Goal: Information Seeking & Learning: Learn about a topic

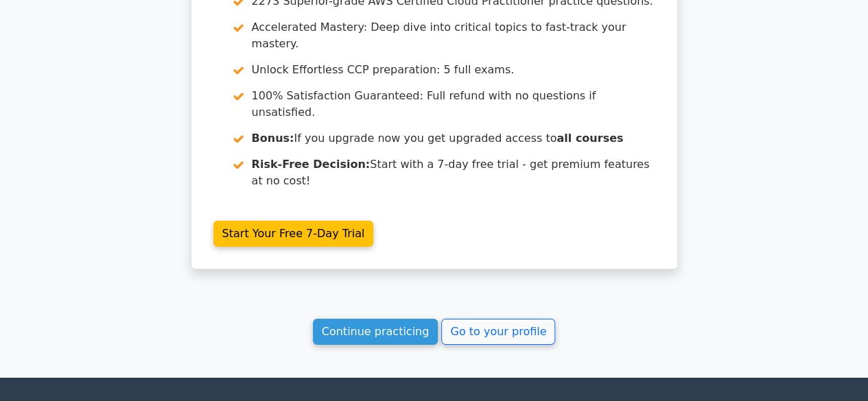
scroll to position [2287, 0]
click at [401, 319] on link "Continue practicing" at bounding box center [376, 332] width 126 height 26
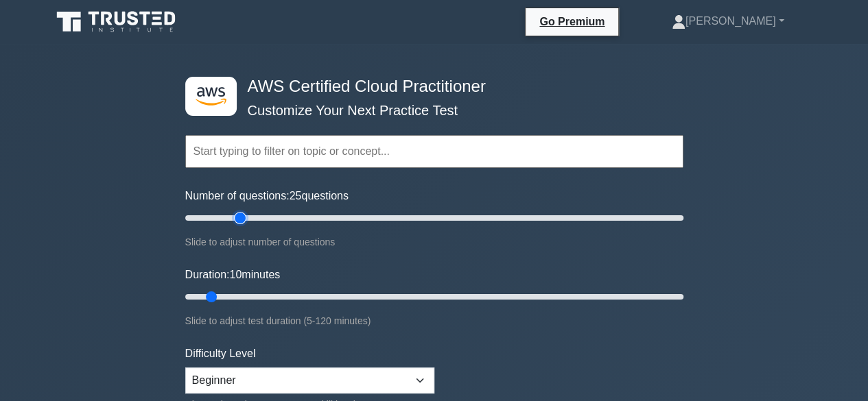
click at [243, 216] on input "Number of questions: 25 questions" at bounding box center [434, 218] width 498 height 16
type input "20"
click at [230, 216] on input "Number of questions: 20 questions" at bounding box center [434, 218] width 498 height 16
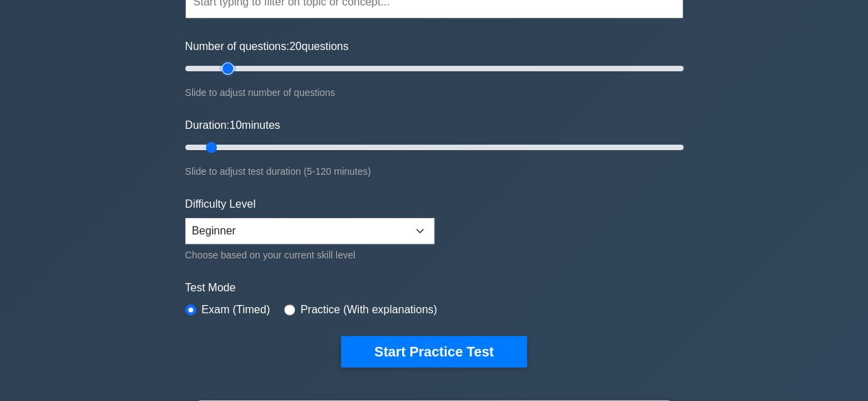
scroll to position [145, 0]
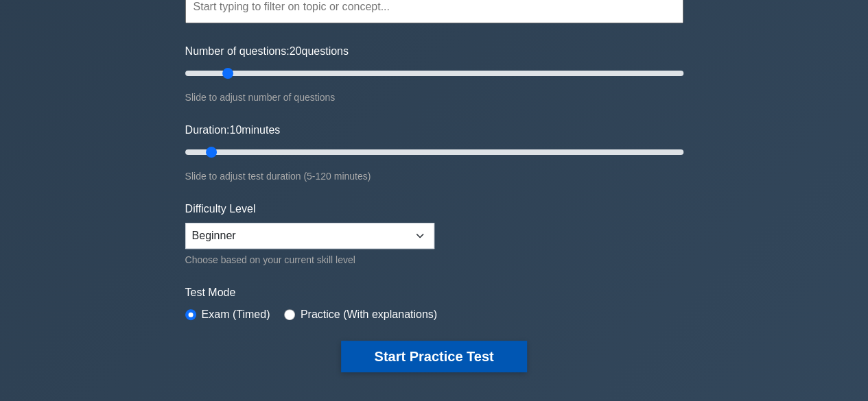
click at [412, 348] on button "Start Practice Test" at bounding box center [433, 357] width 185 height 32
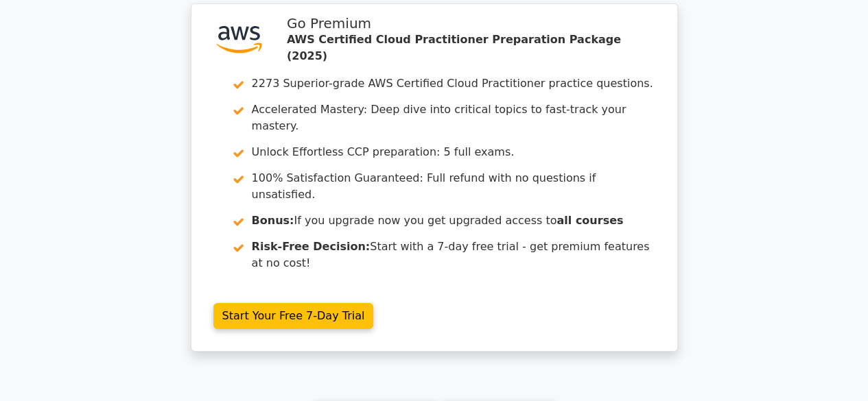
scroll to position [2092, 0]
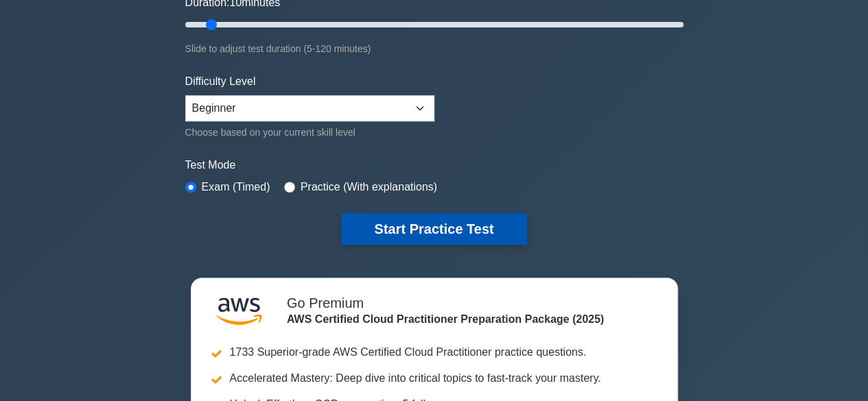
scroll to position [275, 0]
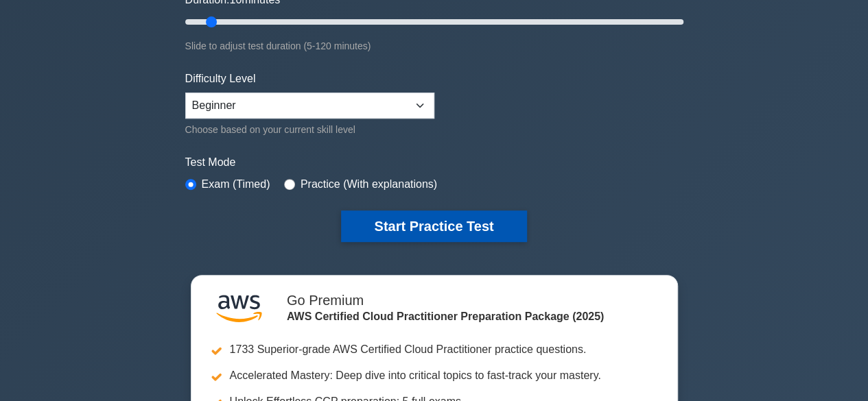
click at [458, 228] on button "Start Practice Test" at bounding box center [433, 227] width 185 height 32
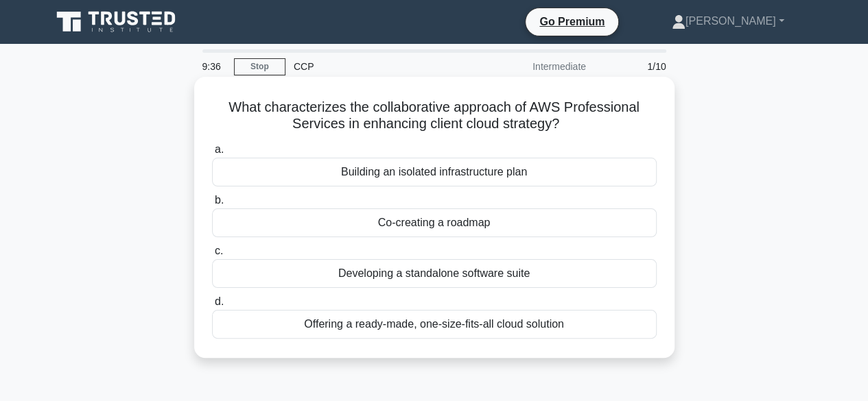
click at [506, 178] on div "Building an isolated infrastructure plan" at bounding box center [434, 172] width 445 height 29
click at [212, 154] on input "a. Building an isolated infrastructure plan" at bounding box center [212, 149] width 0 height 9
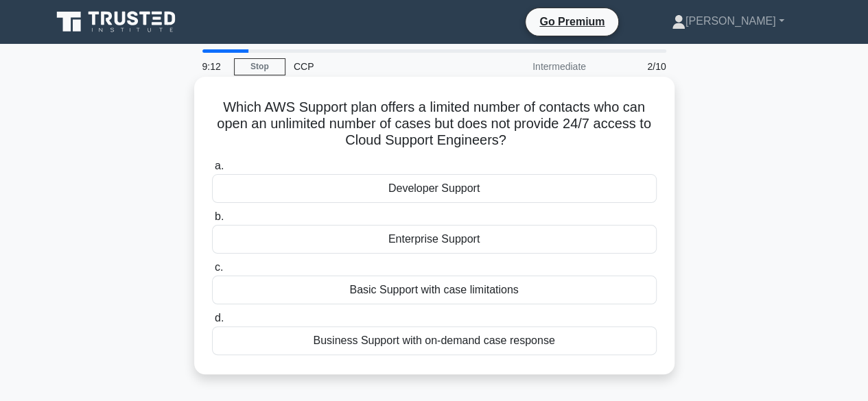
click at [489, 334] on div "Business Support with on-demand case response" at bounding box center [434, 341] width 445 height 29
click at [212, 323] on input "d. Business Support with on-demand case response" at bounding box center [212, 318] width 0 height 9
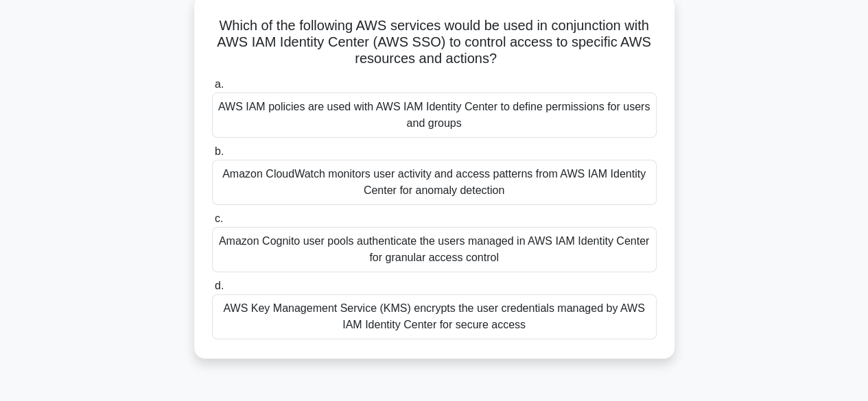
scroll to position [82, 0]
click at [515, 320] on div "AWS Key Management Service (KMS) encrypts the user credentials managed by AWS I…" at bounding box center [434, 316] width 445 height 45
click at [212, 290] on input "d. AWS Key Management Service (KMS) encrypts the user credentials managed by AW…" at bounding box center [212, 285] width 0 height 9
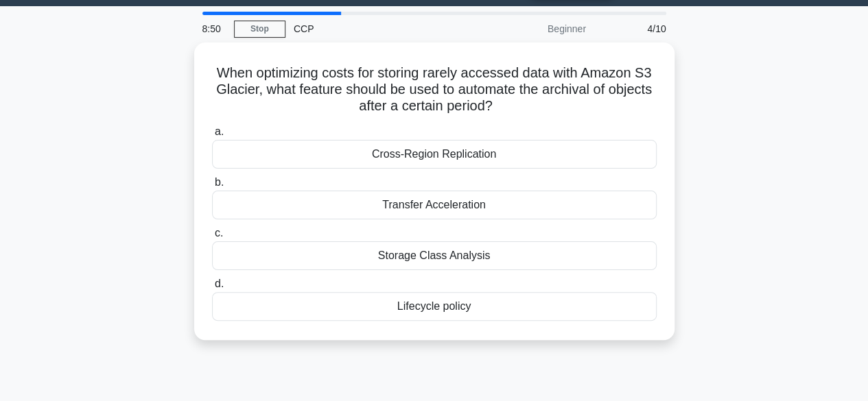
scroll to position [0, 0]
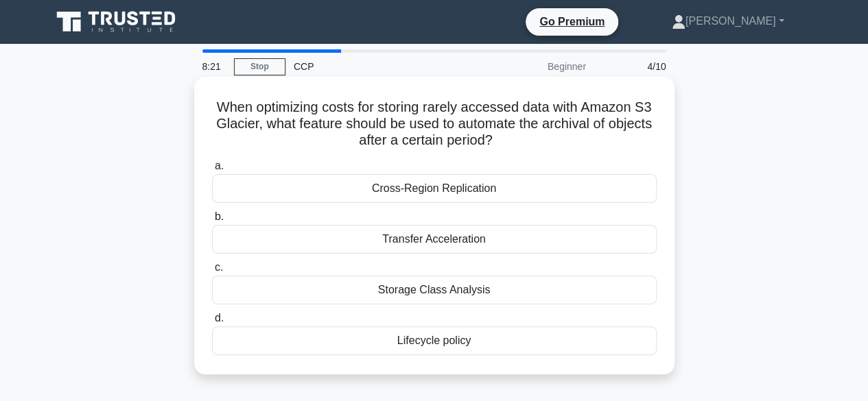
click at [486, 238] on div "Transfer Acceleration" at bounding box center [434, 239] width 445 height 29
click at [212, 222] on input "b. Transfer Acceleration" at bounding box center [212, 217] width 0 height 9
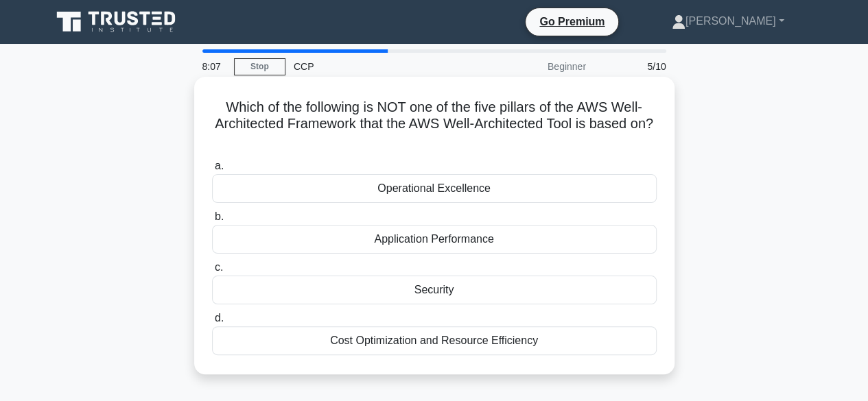
click at [472, 243] on div "Application Performance" at bounding box center [434, 239] width 445 height 29
click at [212, 222] on input "b. Application Performance" at bounding box center [212, 217] width 0 height 9
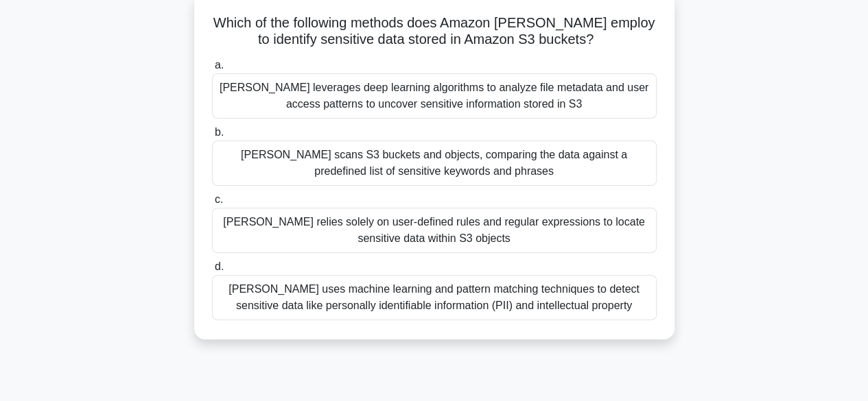
scroll to position [88, 0]
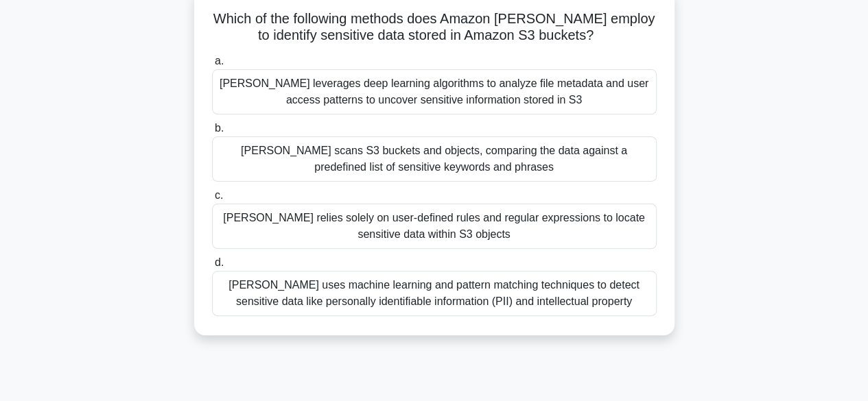
click at [452, 300] on div "Macie uses machine learning and pattern matching techniques to detect sensitive…" at bounding box center [434, 293] width 445 height 45
click at [212, 268] on input "d. Macie uses machine learning and pattern matching techniques to detect sensit…" at bounding box center [212, 263] width 0 height 9
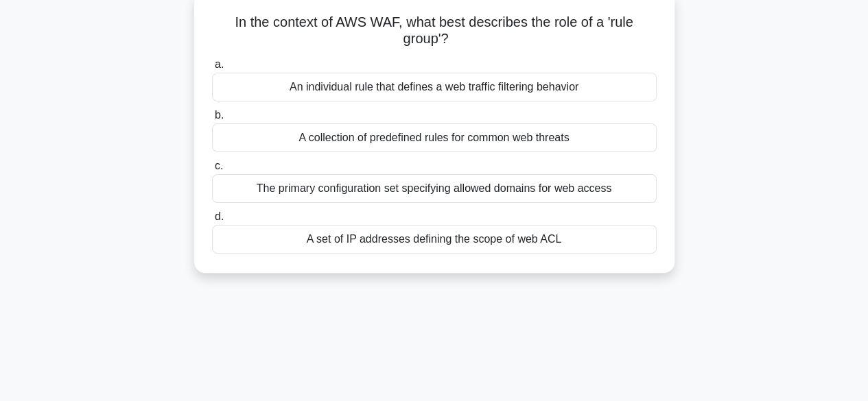
scroll to position [0, 0]
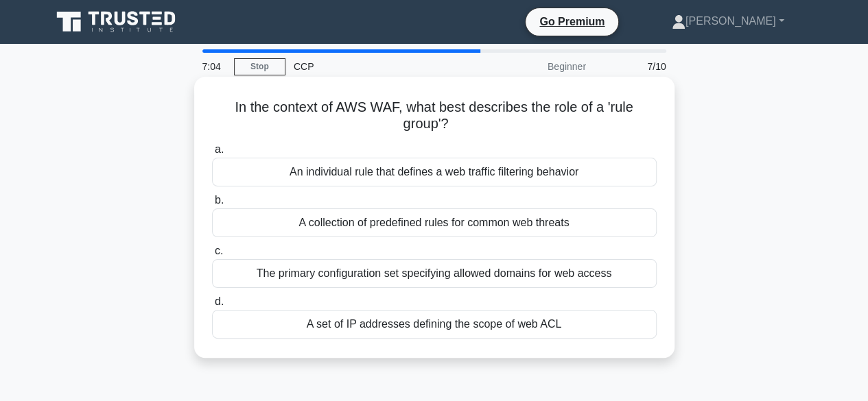
click at [494, 222] on div "A collection of predefined rules for common web threats" at bounding box center [434, 223] width 445 height 29
click at [212, 205] on input "b. A collection of predefined rules for common web threats" at bounding box center [212, 200] width 0 height 9
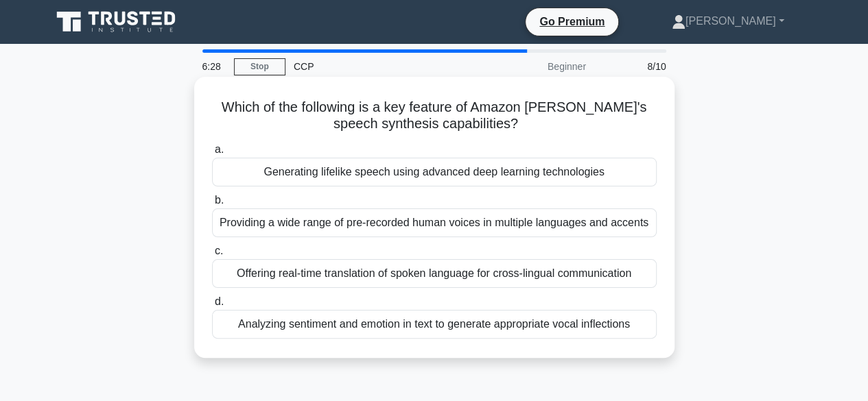
click at [493, 178] on div "Generating lifelike speech using advanced deep learning technologies" at bounding box center [434, 172] width 445 height 29
click at [212, 154] on input "a. Generating lifelike speech using advanced deep learning technologies" at bounding box center [212, 149] width 0 height 9
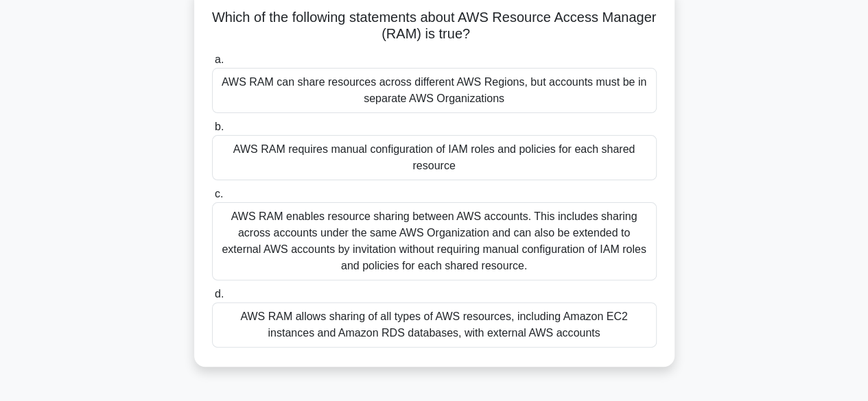
scroll to position [97, 0]
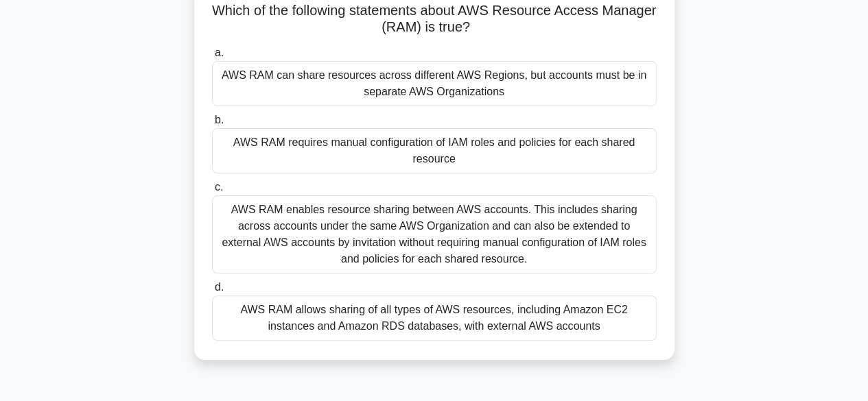
click at [496, 227] on div "AWS RAM enables resource sharing between AWS accounts. This includes sharing ac…" at bounding box center [434, 235] width 445 height 78
click at [212, 192] on input "c. AWS RAM enables resource sharing between AWS accounts. This includes sharing…" at bounding box center [212, 187] width 0 height 9
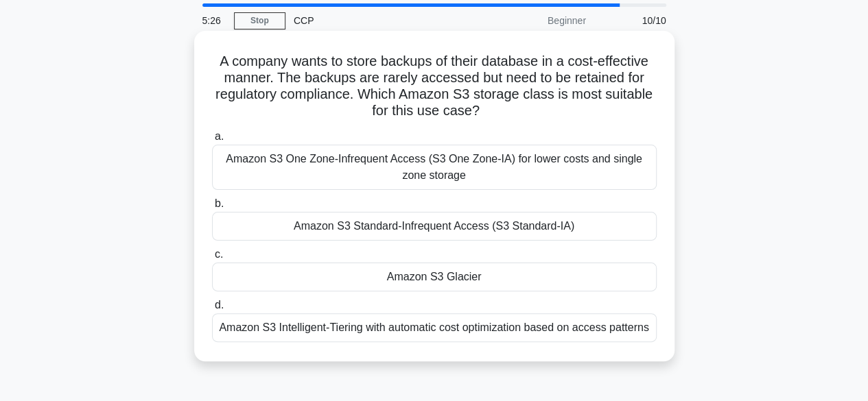
scroll to position [56, 0]
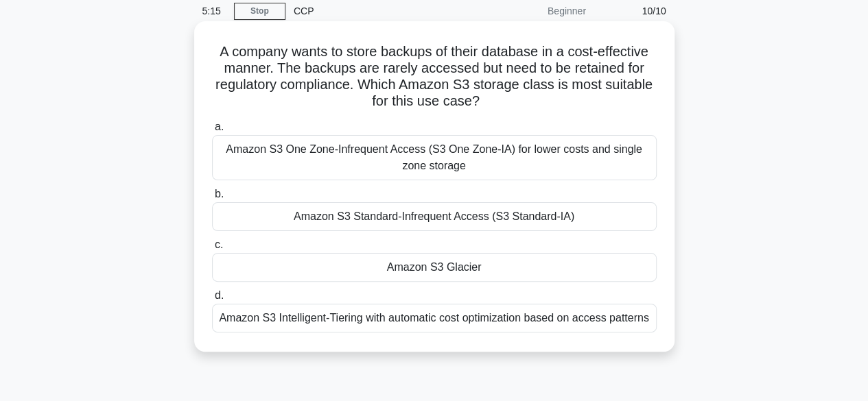
click at [589, 160] on div "Amazon S3 One Zone-Infrequent Access (S3 One Zone-IA) for lower costs and singl…" at bounding box center [434, 157] width 445 height 45
click at [212, 132] on input "a. Amazon S3 One Zone-Infrequent Access (S3 One Zone-IA) for lower costs and si…" at bounding box center [212, 127] width 0 height 9
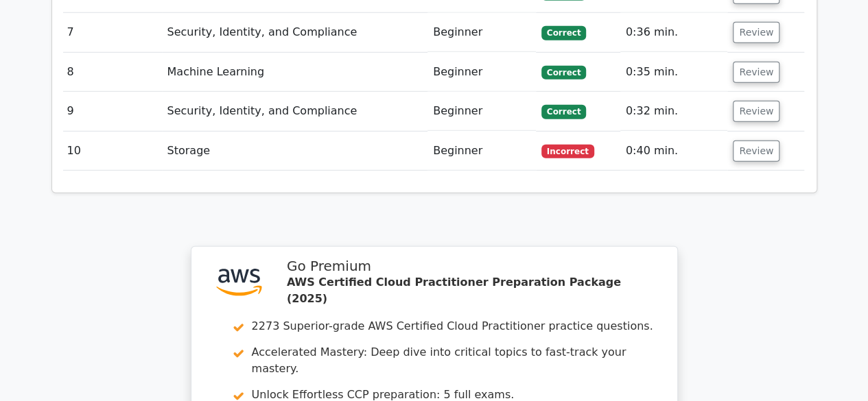
scroll to position [1945, 0]
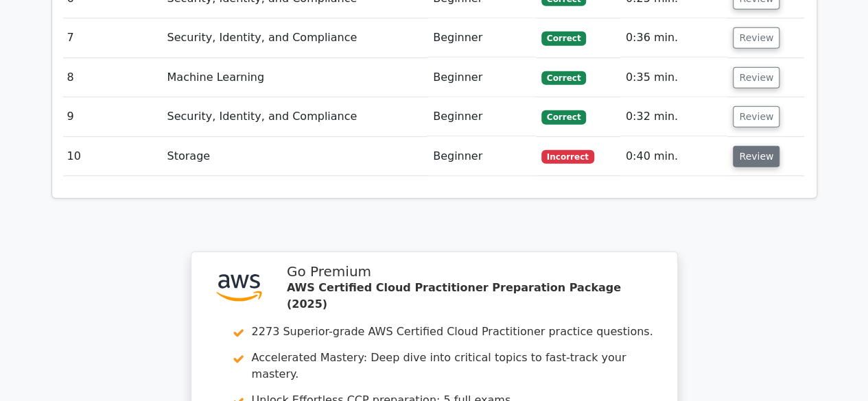
click at [742, 146] on button "Review" at bounding box center [756, 156] width 47 height 21
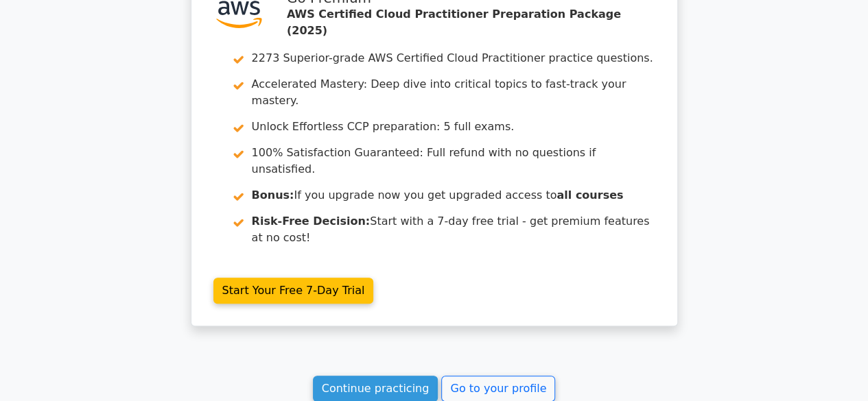
scroll to position [2908, 0]
